Goal: Task Accomplishment & Management: Complete application form

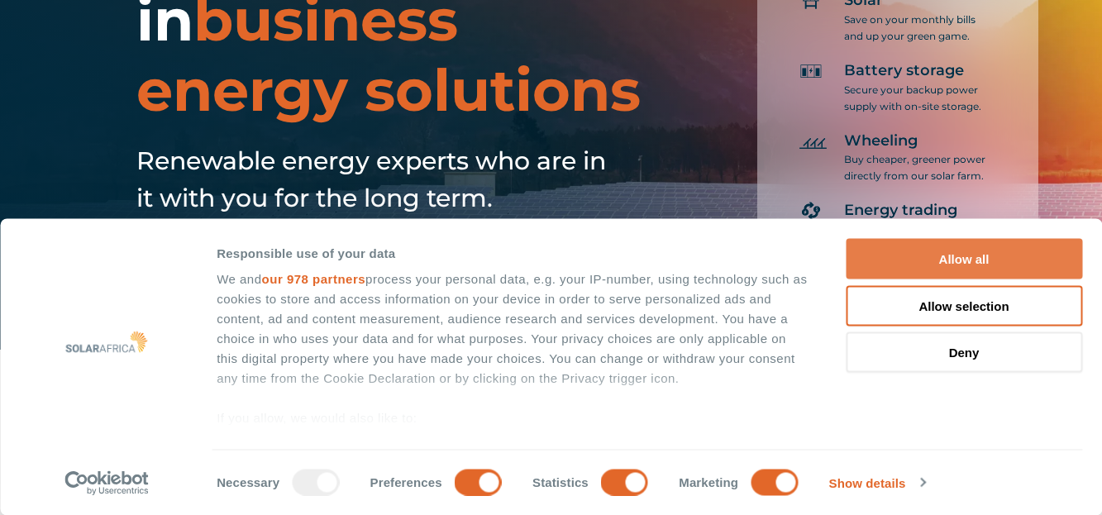
click at [967, 256] on button "Allow all" at bounding box center [964, 259] width 236 height 41
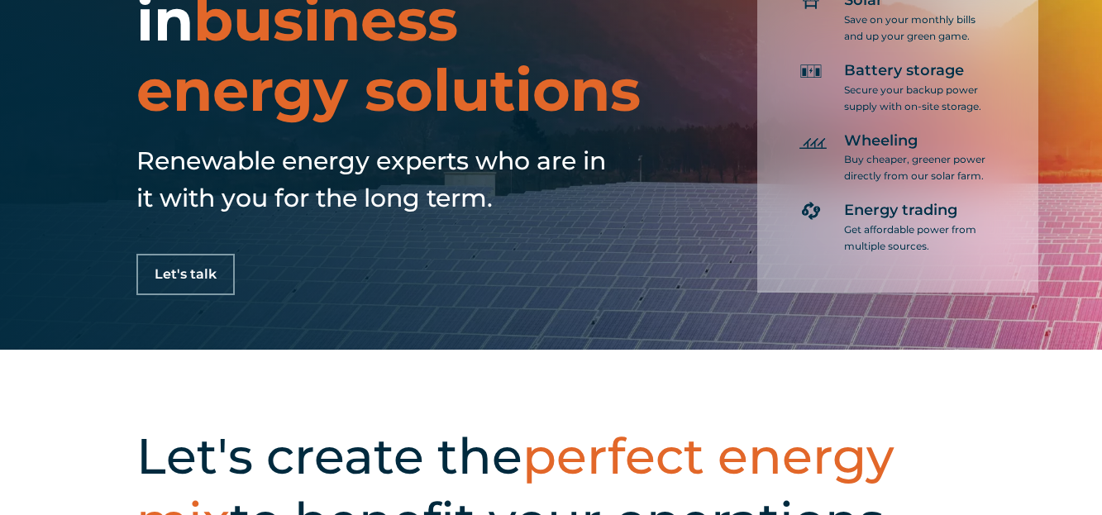
scroll to position [83, 0]
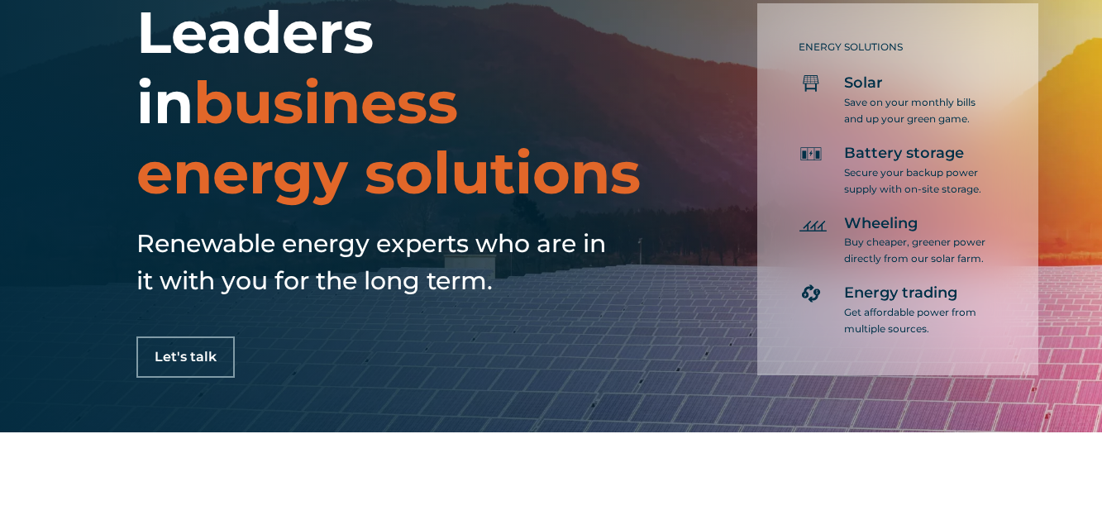
click at [185, 373] on link "Let's talk" at bounding box center [185, 357] width 98 height 41
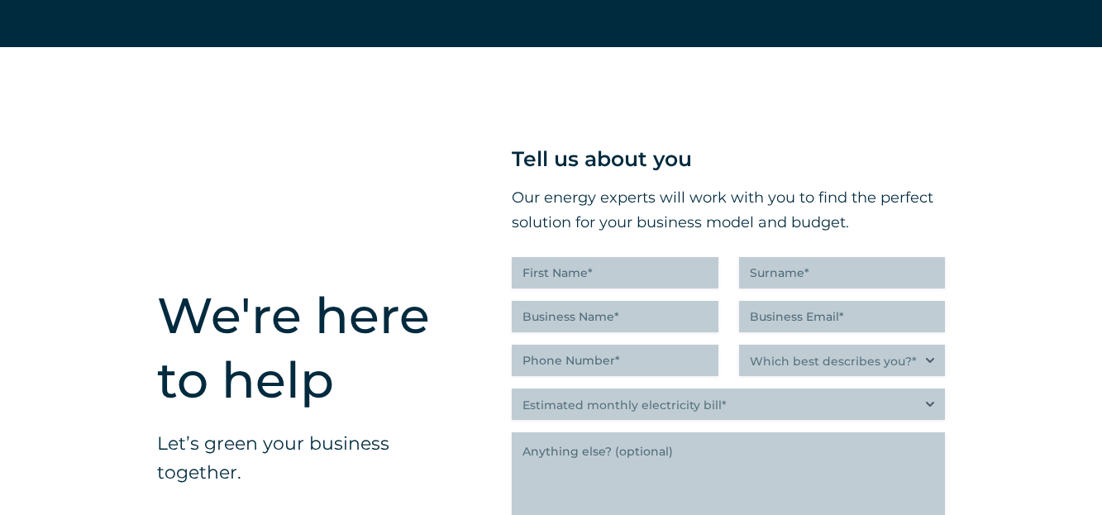
scroll to position [4044, 0]
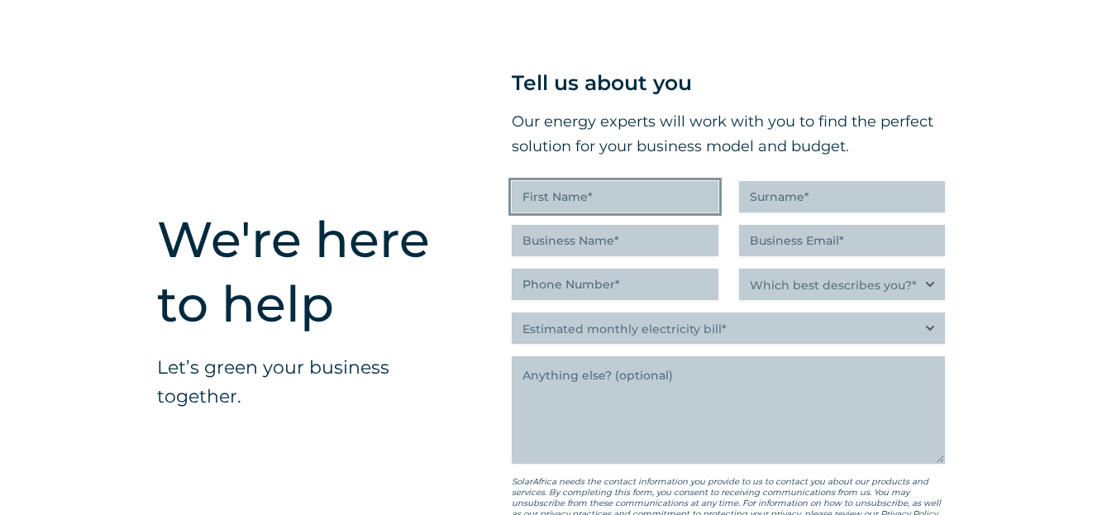
click at [537, 182] on input "First Name (Required)" at bounding box center [615, 196] width 206 height 31
type input "[PERSON_NAME]"
type input "PRINSLOO"
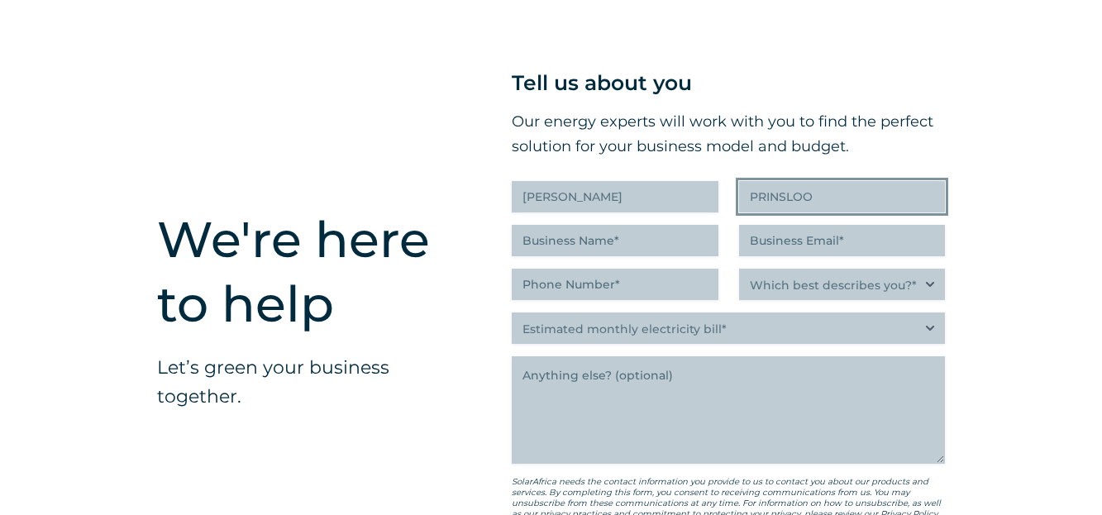
type input "knights power solutions Pty Ltd"
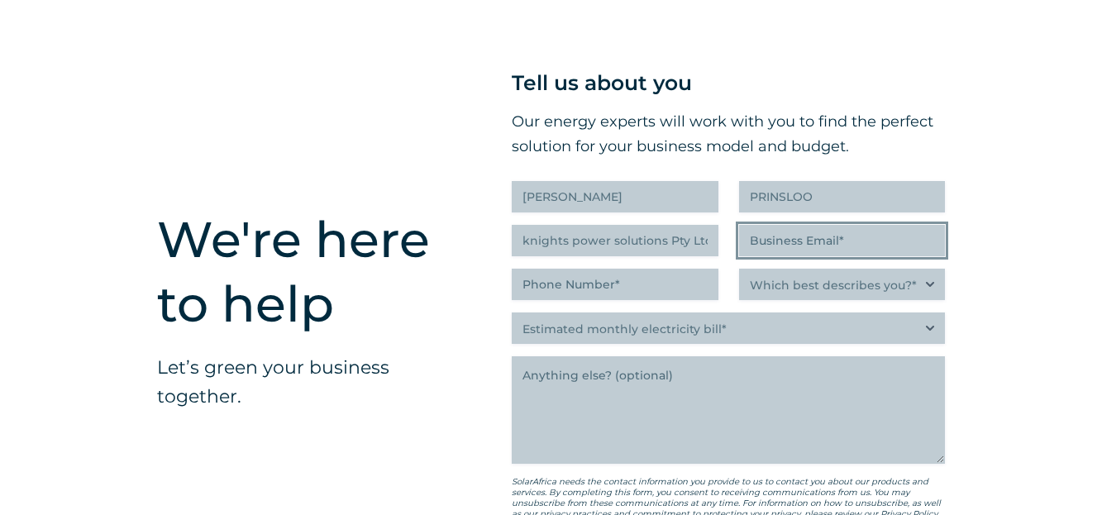
type input "[PERSON_NAME][EMAIL_ADDRESS][DOMAIN_NAME]"
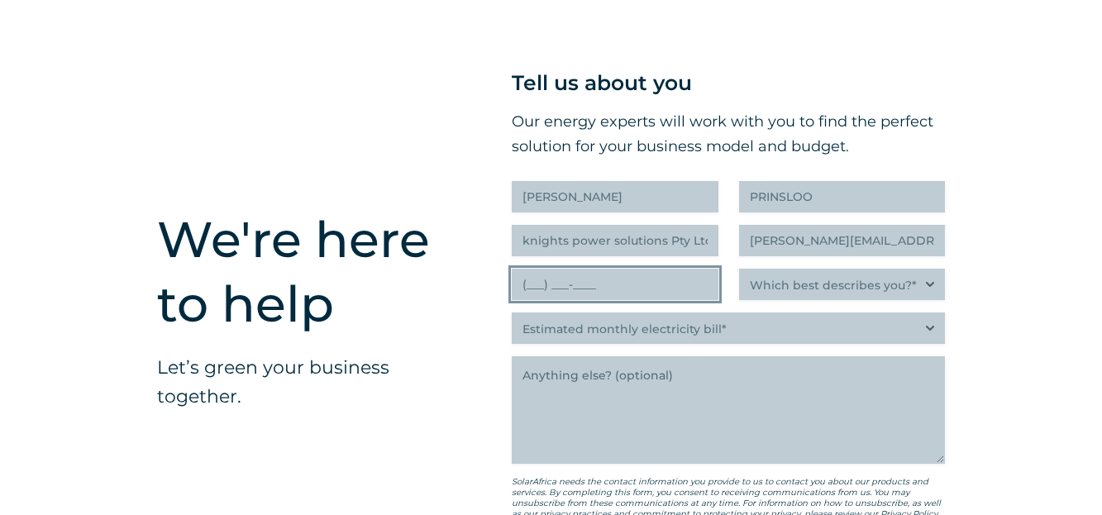
click at [547, 269] on input "(___) ___-____" at bounding box center [615, 284] width 206 height 31
type input "(___) 063-5006"
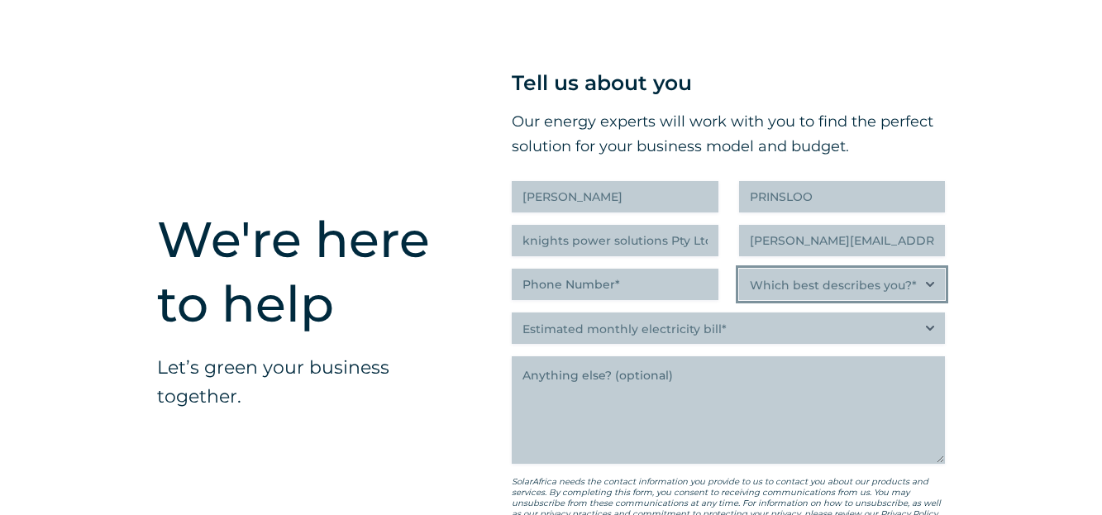
click at [818, 269] on select "Which best describes you?* Researching and identifying the best energy solution…" at bounding box center [842, 284] width 206 height 31
select select "Researching and identifying the best energy solutions on behalf of the business…"
click at [739, 269] on select "Which best describes you?* Researching and identifying the best energy solution…" at bounding box center [842, 284] width 206 height 31
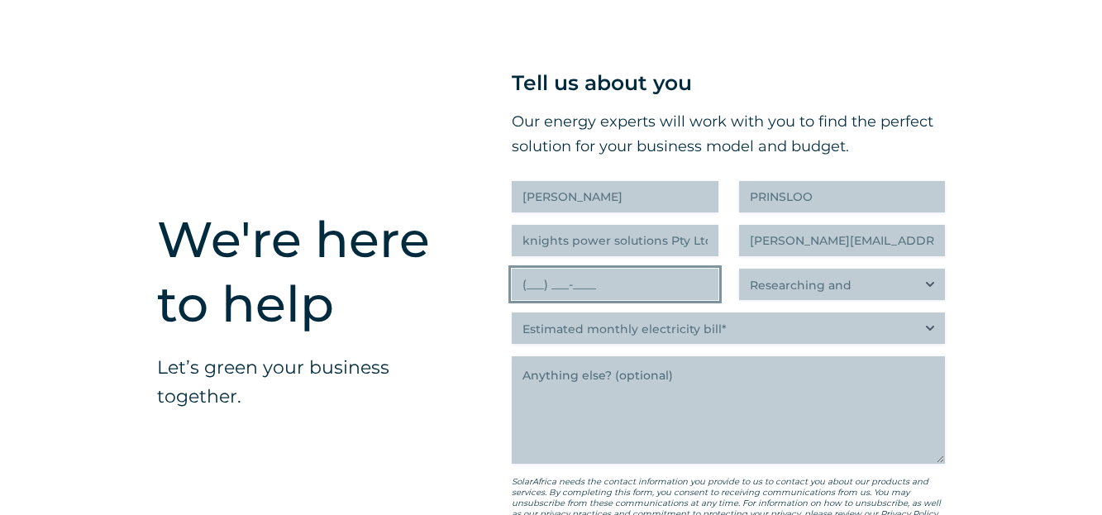
click at [567, 269] on input "(___) ___-____" at bounding box center [615, 284] width 206 height 31
type input "(063) 500-6330"
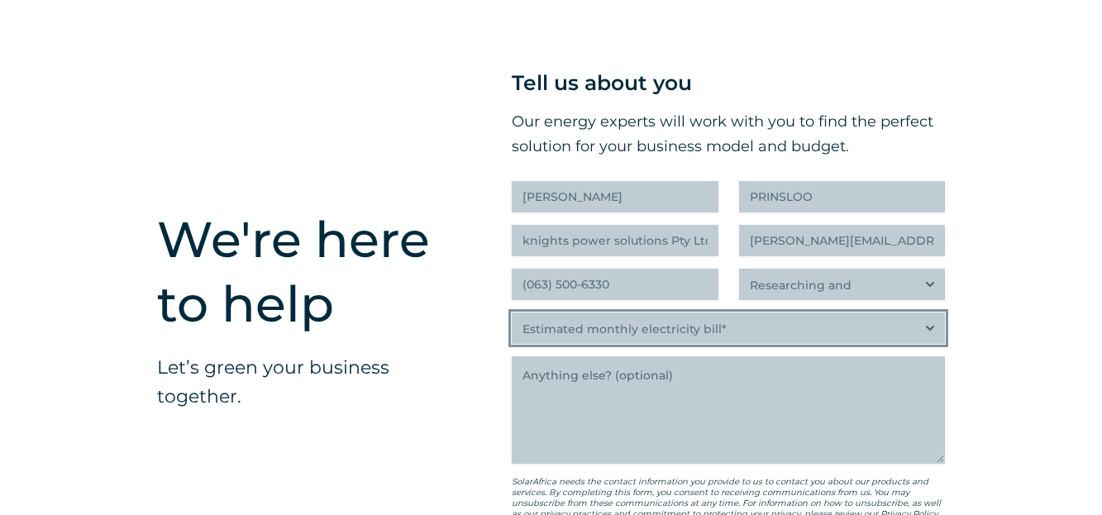
click at [554, 315] on select "Estimated monthly electricity bill* Less than R500K More than R500K" at bounding box center [728, 328] width 433 height 31
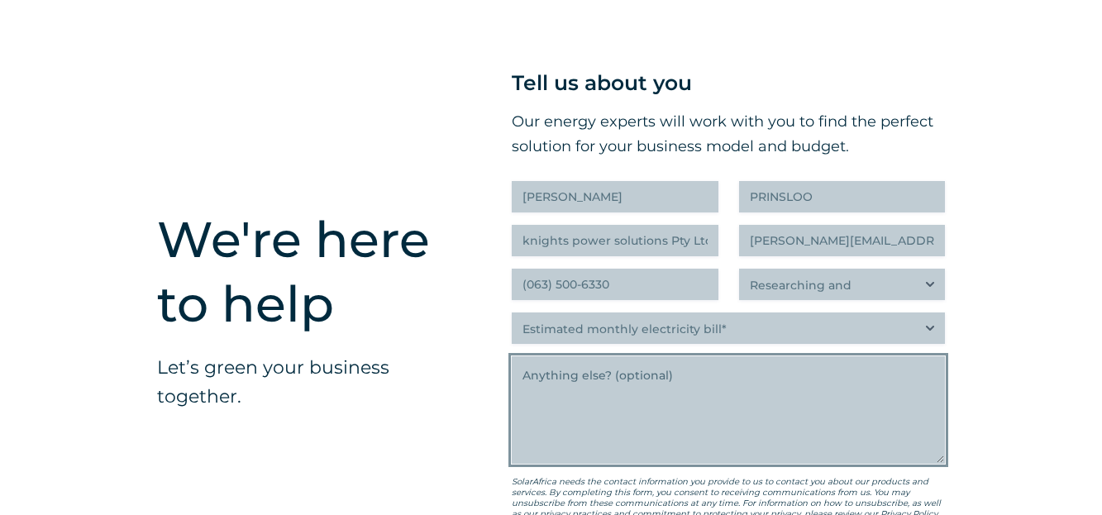
click at [655, 416] on textarea "Anything else" at bounding box center [728, 409] width 433 height 107
click at [532, 356] on textarea "Anything else" at bounding box center [728, 409] width 433 height 107
paste textarea "[DOMAIN_NAME] Inverters 3KVA, 5KVA, 10KVA, 15KVA 20KVA 2.Lithium Batteries ⁠Lif…"
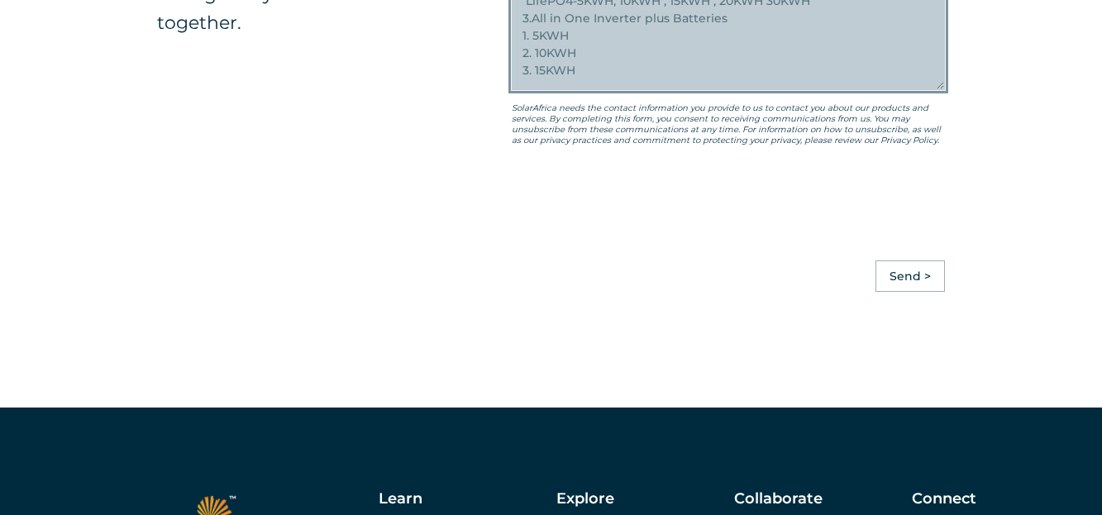
scroll to position [4457, 0]
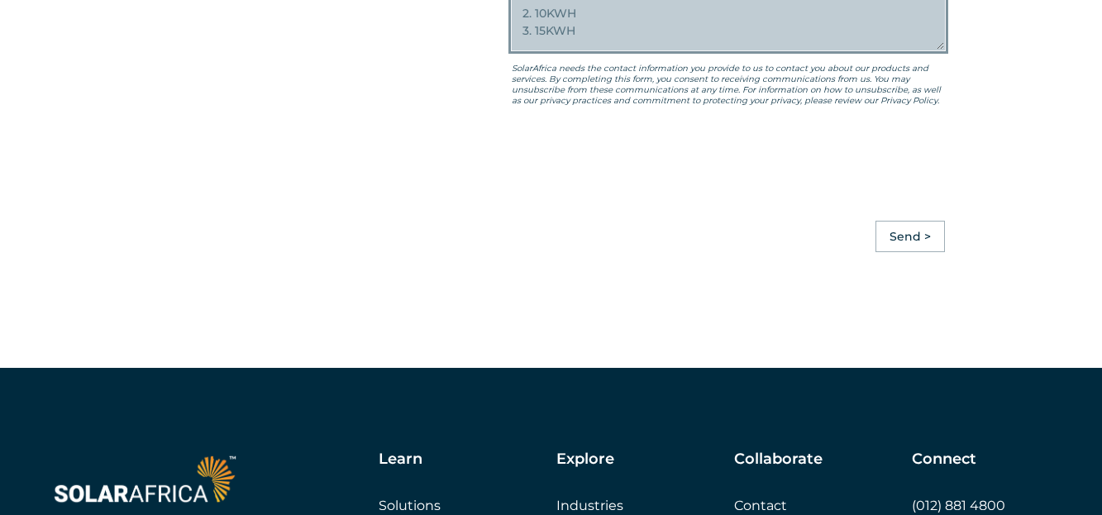
type textarea "good morning. i have a opportunity to export solar equipment. Are you able to h…"
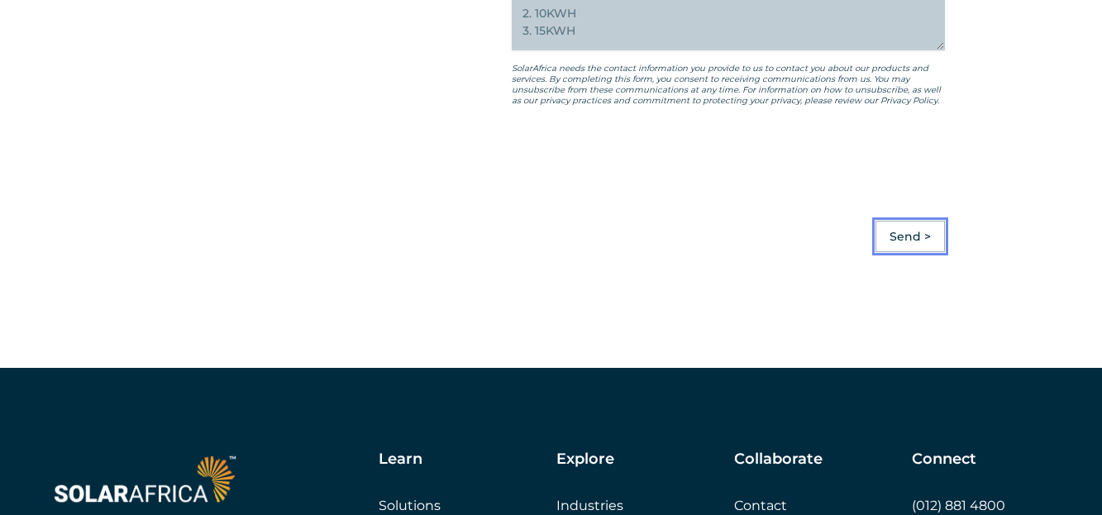
drag, startPoint x: 926, startPoint y: 219, endPoint x: 824, endPoint y: 294, distance: 126.5
click at [926, 221] on input "Send >" at bounding box center [910, 236] width 69 height 31
drag, startPoint x: 881, startPoint y: 216, endPoint x: 882, endPoint y: 270, distance: 53.8
click at [881, 221] on input "Send >" at bounding box center [886, 236] width 69 height 31
